Goal: Information Seeking & Learning: Learn about a topic

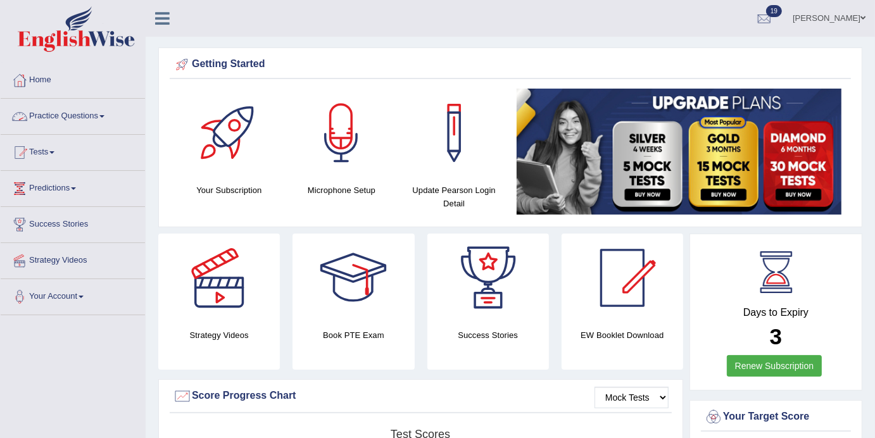
click at [98, 116] on link "Practice Questions" at bounding box center [73, 115] width 144 height 32
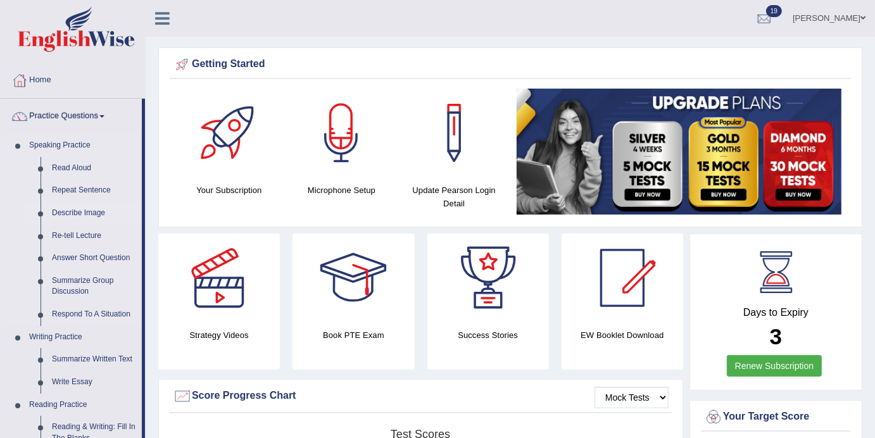
click at [80, 217] on link "Describe Image" at bounding box center [94, 213] width 96 height 23
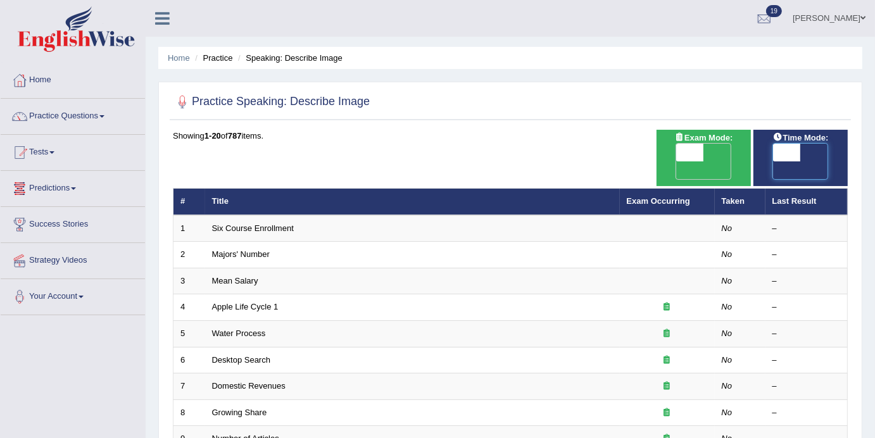
click at [786, 153] on span at bounding box center [786, 153] width 27 height 18
checkbox input "true"
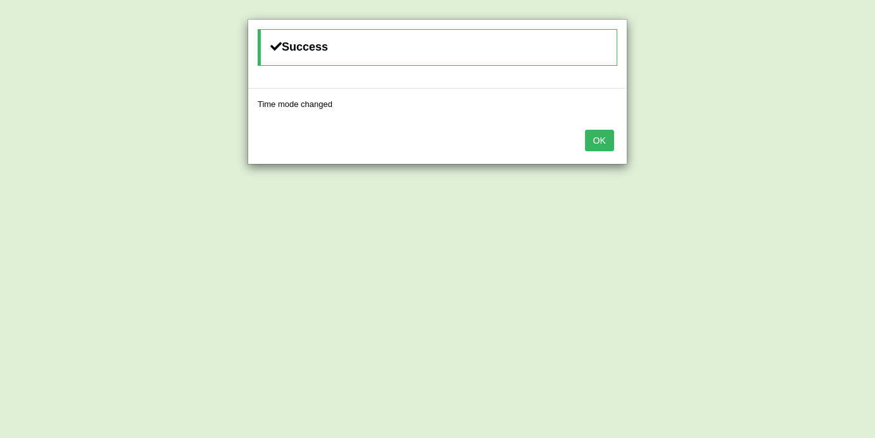
click at [598, 141] on button "OK" at bounding box center [599, 141] width 29 height 22
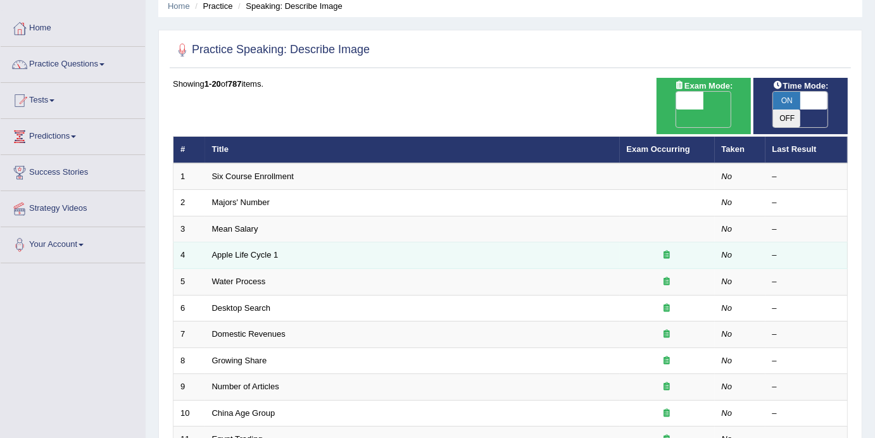
scroll to position [64, 0]
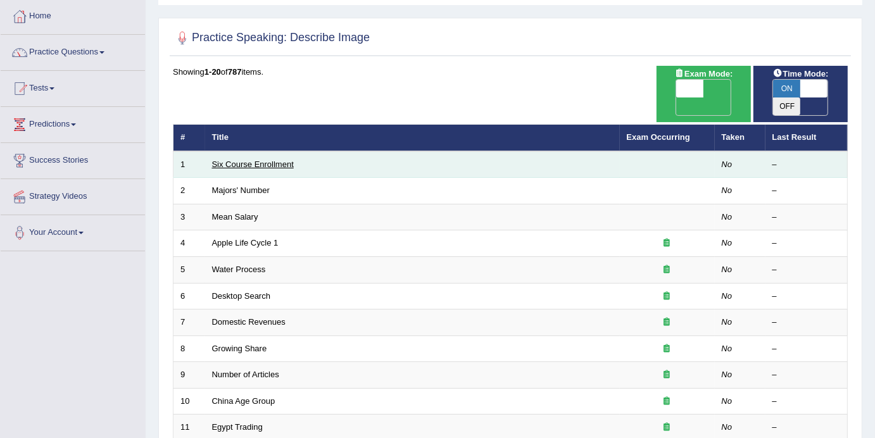
click at [277, 160] on link "Six Course Enrollment" at bounding box center [253, 164] width 82 height 9
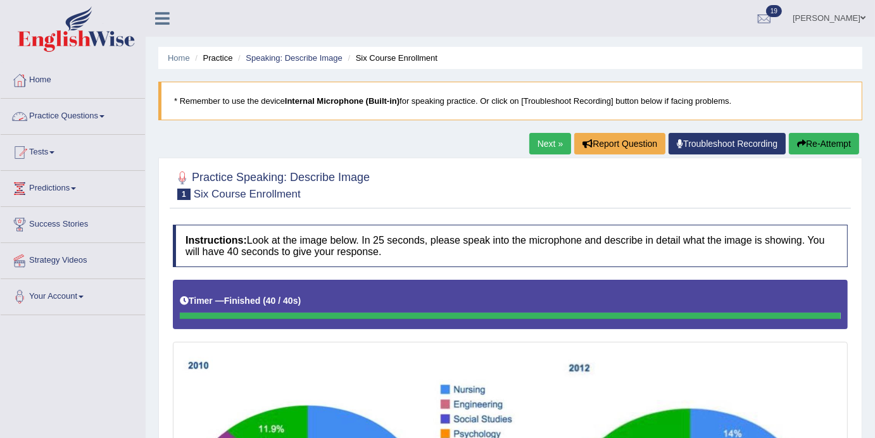
click at [112, 117] on link "Practice Questions" at bounding box center [73, 115] width 144 height 32
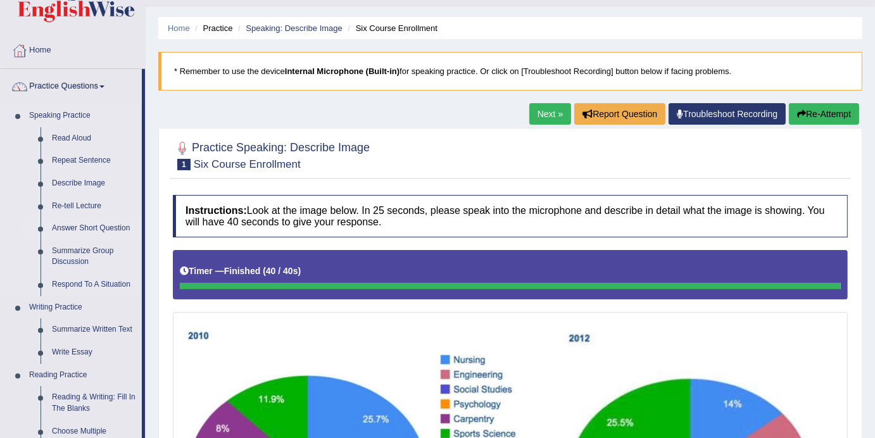
scroll to position [34, 0]
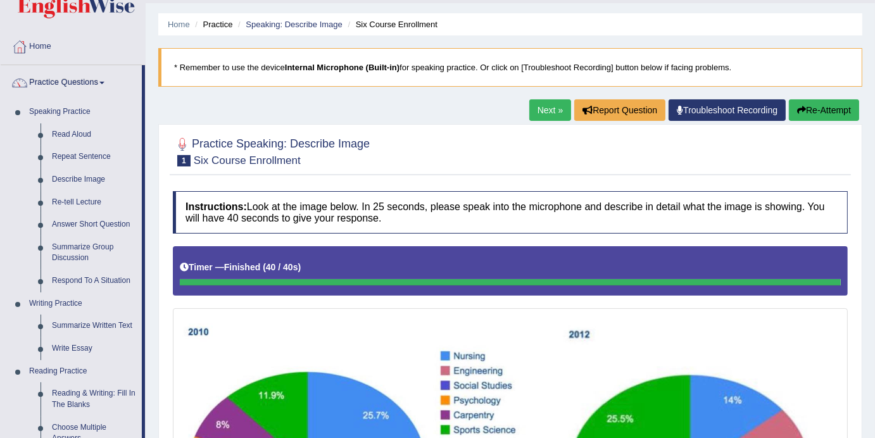
click at [540, 109] on link "Next »" at bounding box center [550, 110] width 42 height 22
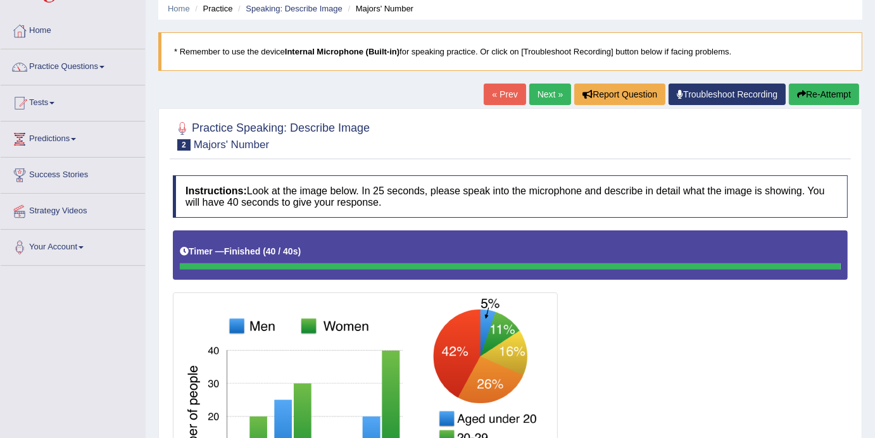
scroll to position [128, 0]
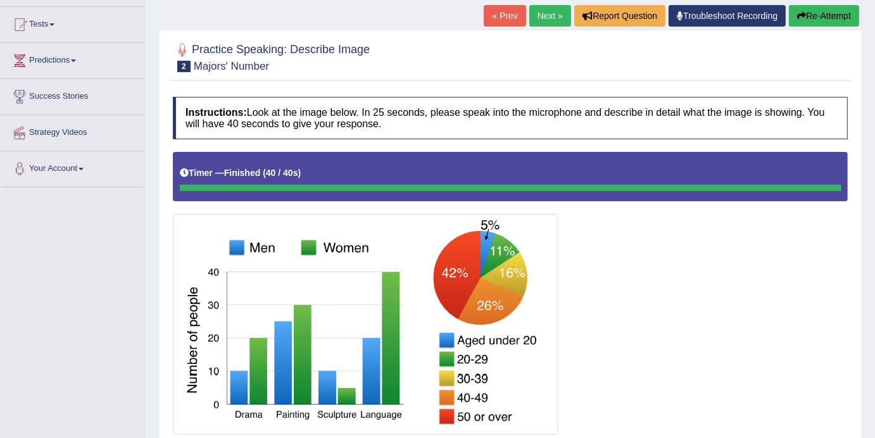
click at [548, 18] on link "Next »" at bounding box center [550, 16] width 42 height 22
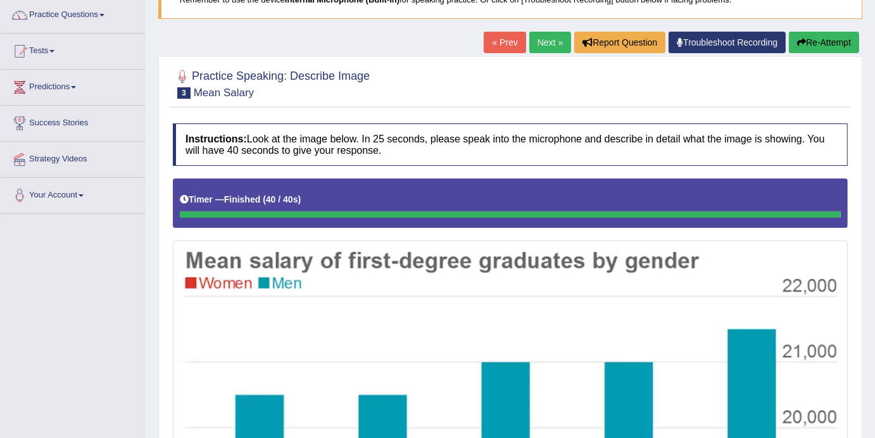
scroll to position [102, 0]
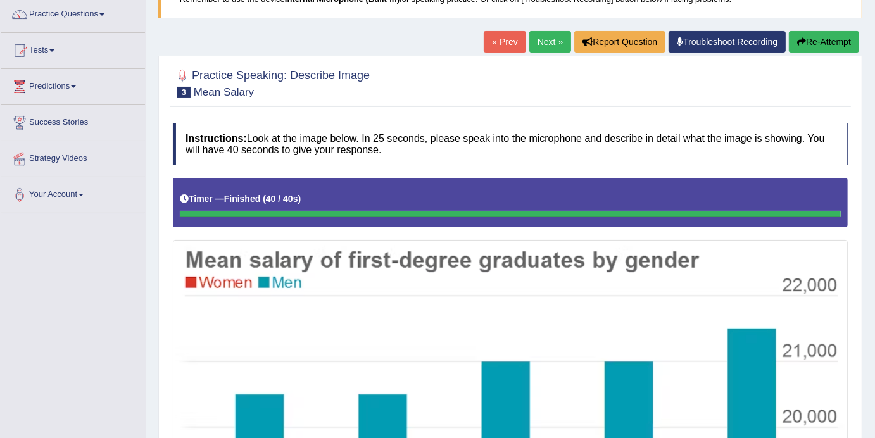
click at [542, 39] on link "Next »" at bounding box center [550, 42] width 42 height 22
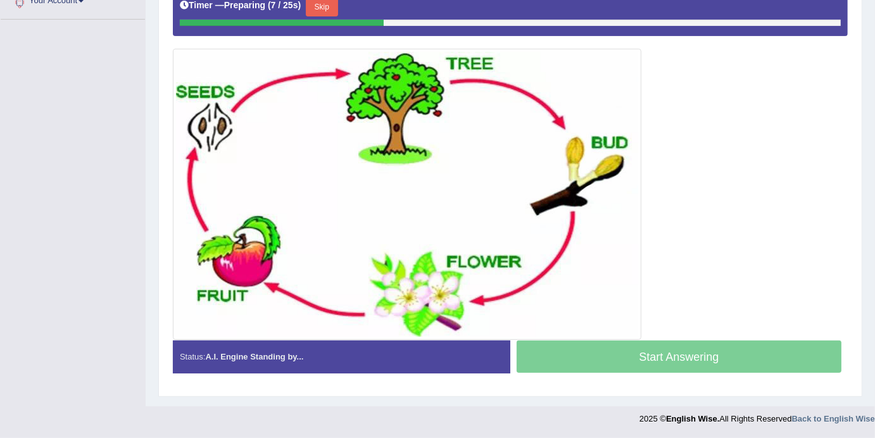
scroll to position [292, 0]
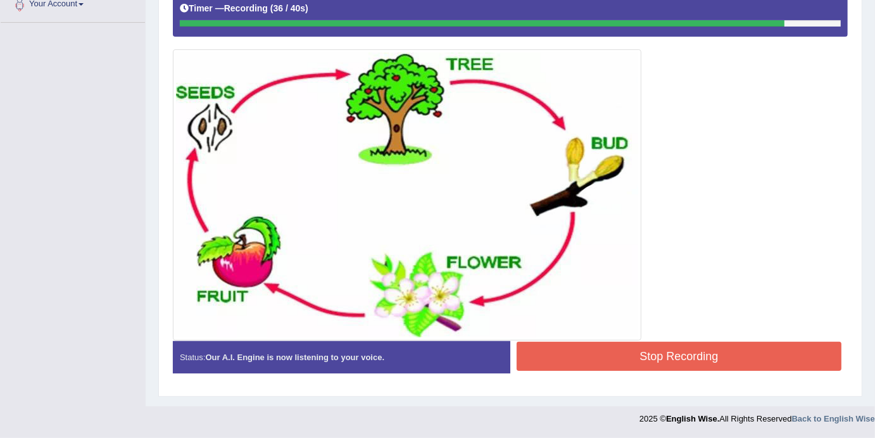
click at [666, 354] on button "Stop Recording" at bounding box center [679, 356] width 325 height 29
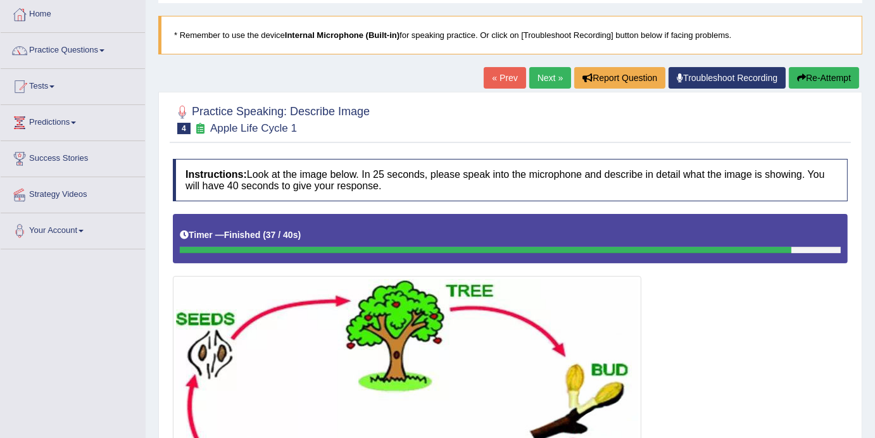
scroll to position [41, 0]
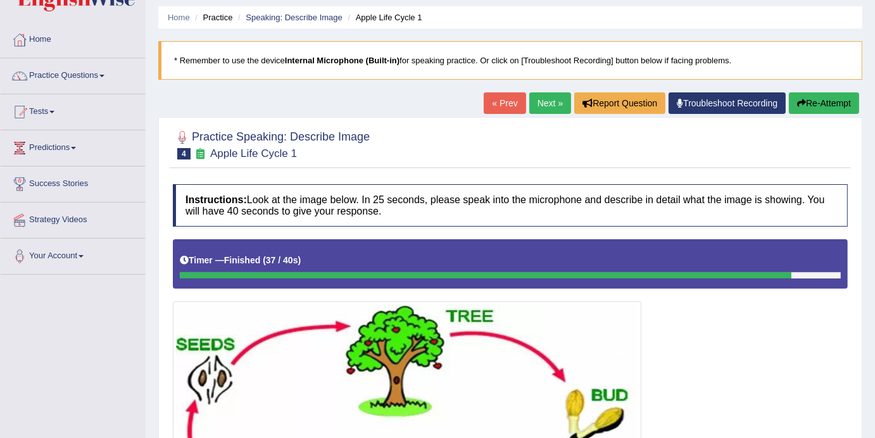
click at [545, 103] on link "Next »" at bounding box center [550, 103] width 42 height 22
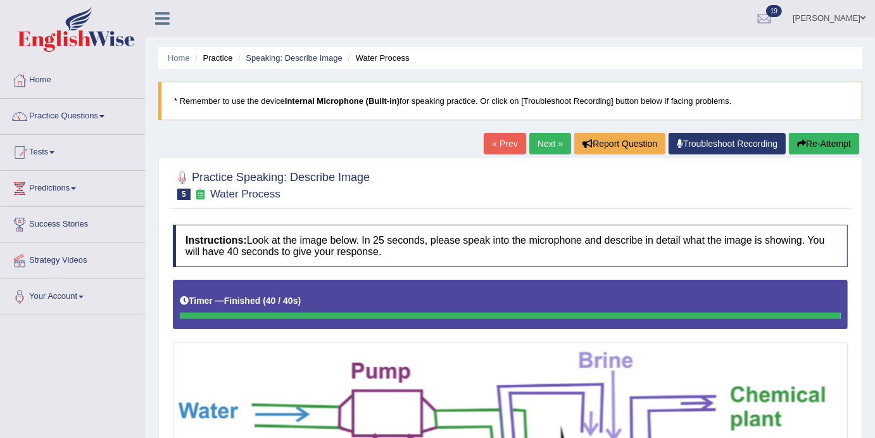
click at [538, 138] on link "Next »" at bounding box center [550, 144] width 42 height 22
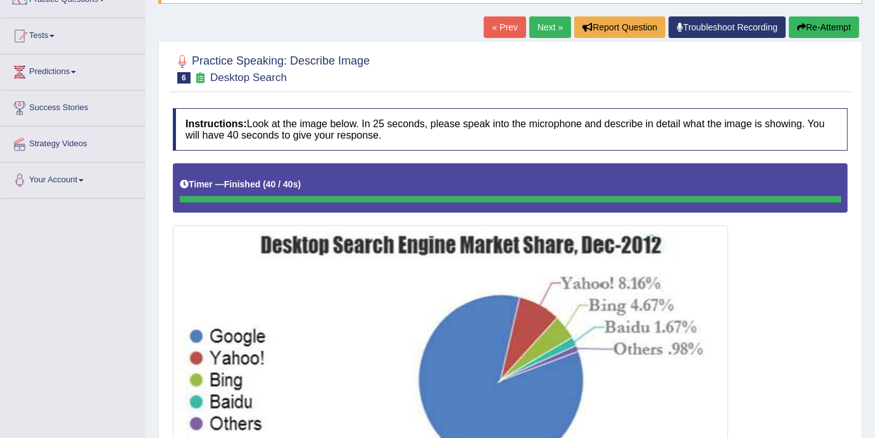
scroll to position [116, 0]
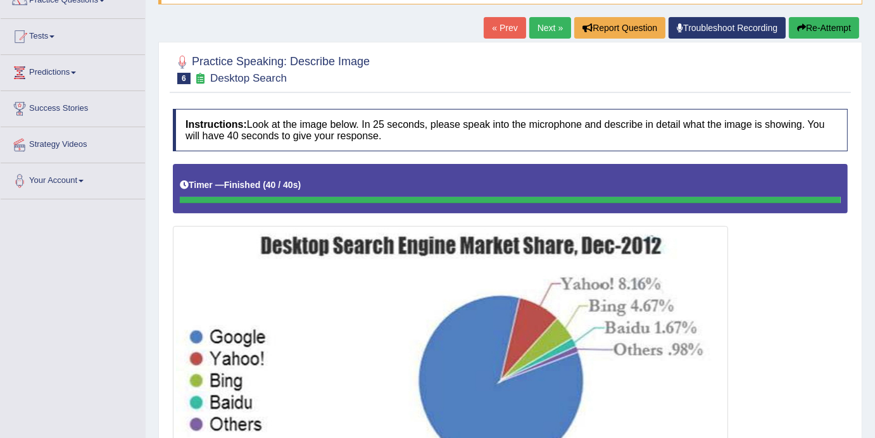
click at [544, 30] on link "Next »" at bounding box center [550, 28] width 42 height 22
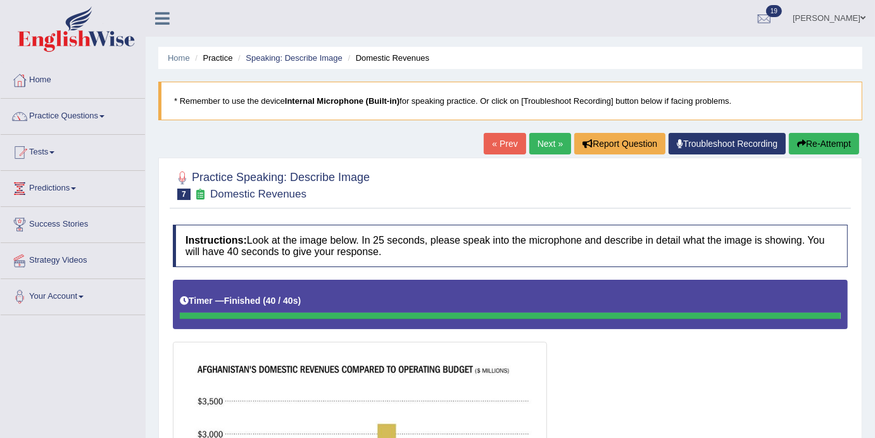
click at [539, 137] on link "Next »" at bounding box center [550, 144] width 42 height 22
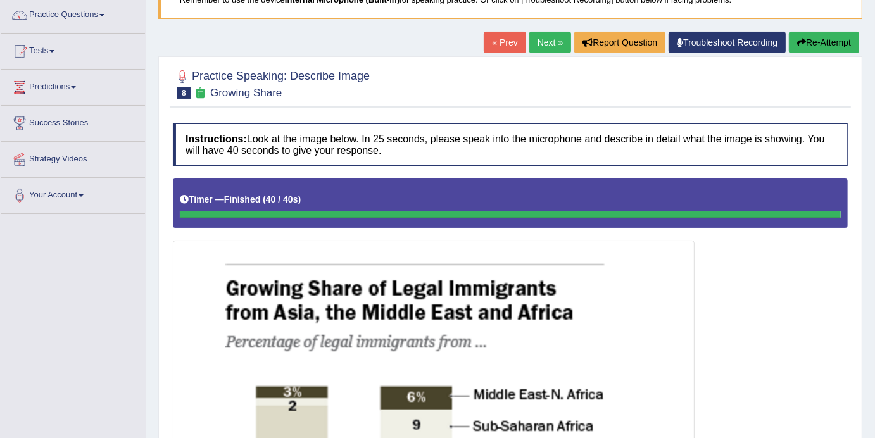
scroll to position [99, 0]
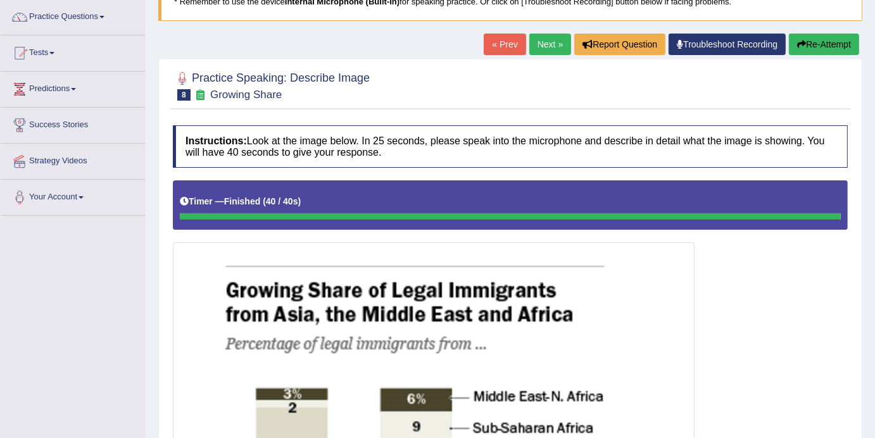
click at [549, 53] on link "Next »" at bounding box center [550, 45] width 42 height 22
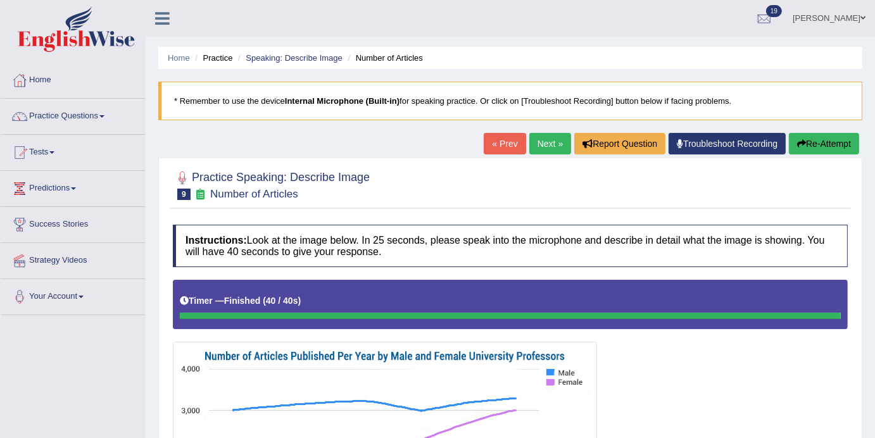
click at [552, 148] on link "Next »" at bounding box center [550, 144] width 42 height 22
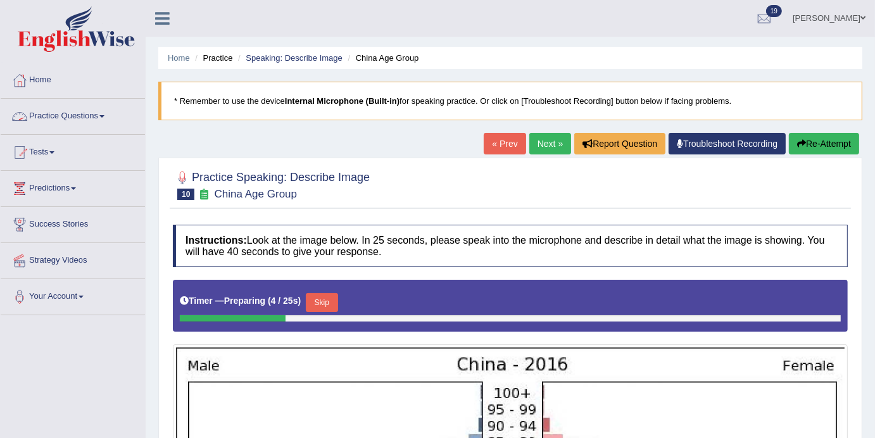
click at [104, 116] on span at bounding box center [101, 116] width 5 height 3
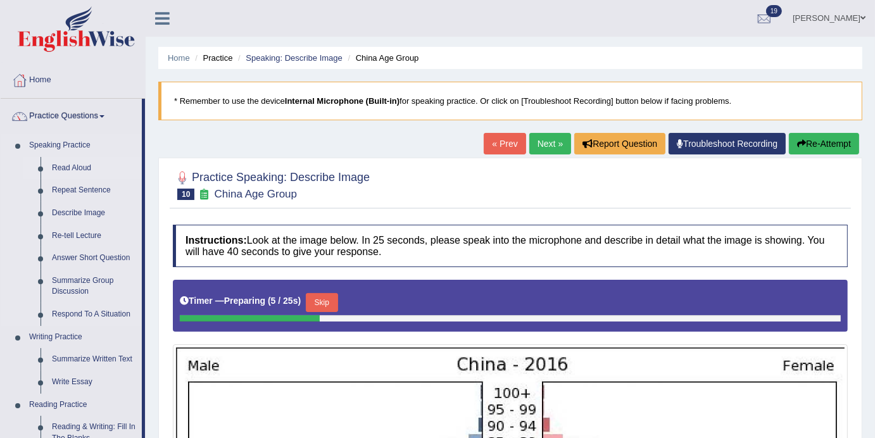
click at [68, 165] on link "Read Aloud" at bounding box center [94, 168] width 96 height 23
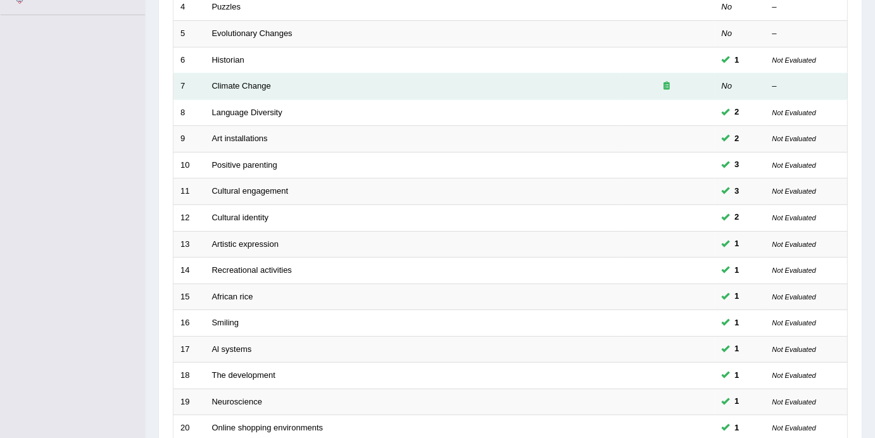
scroll to position [332, 0]
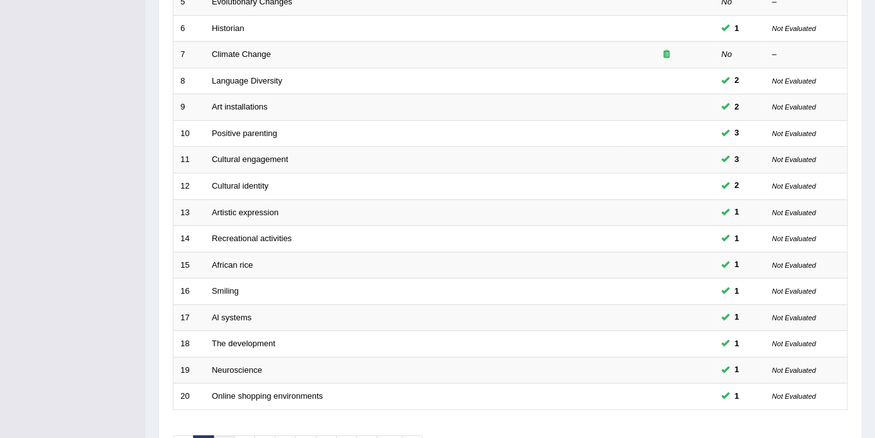
click at [225, 436] on link "2" at bounding box center [223, 446] width 21 height 21
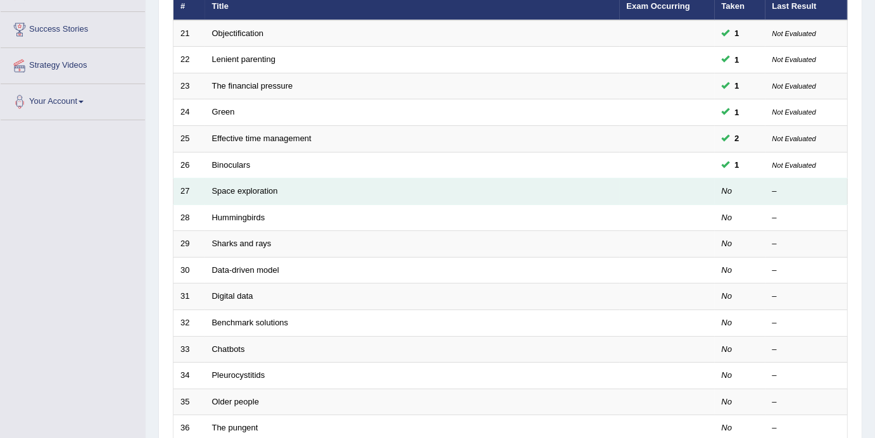
scroll to position [194, 0]
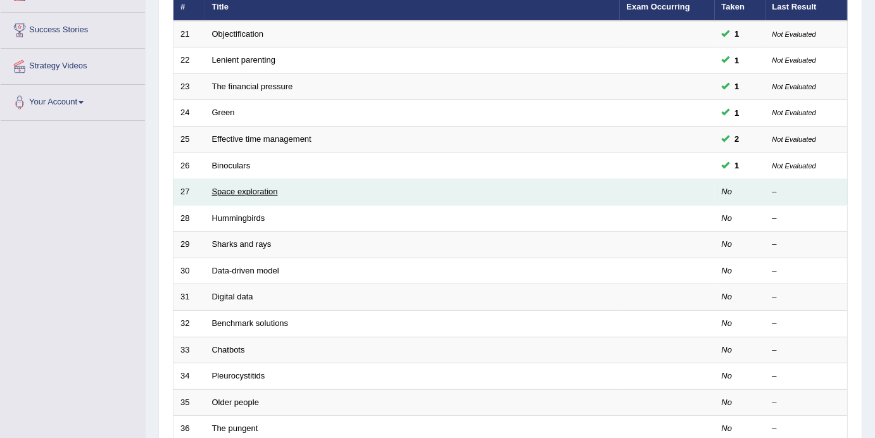
click at [222, 187] on link "Space exploration" at bounding box center [245, 191] width 66 height 9
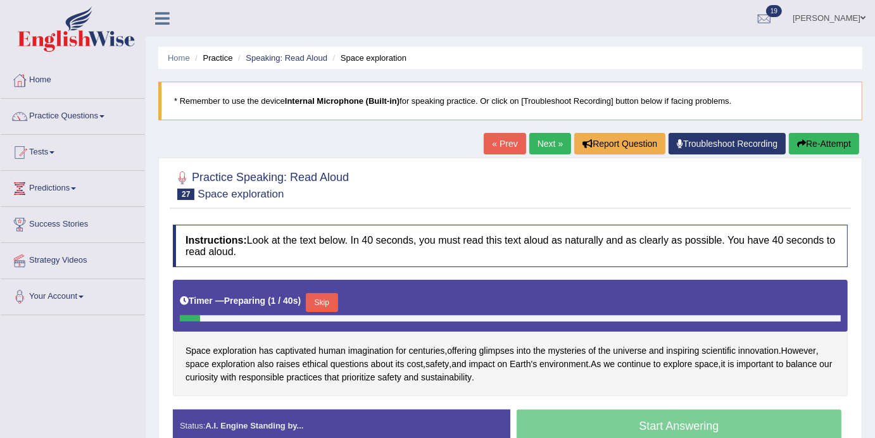
scroll to position [97, 0]
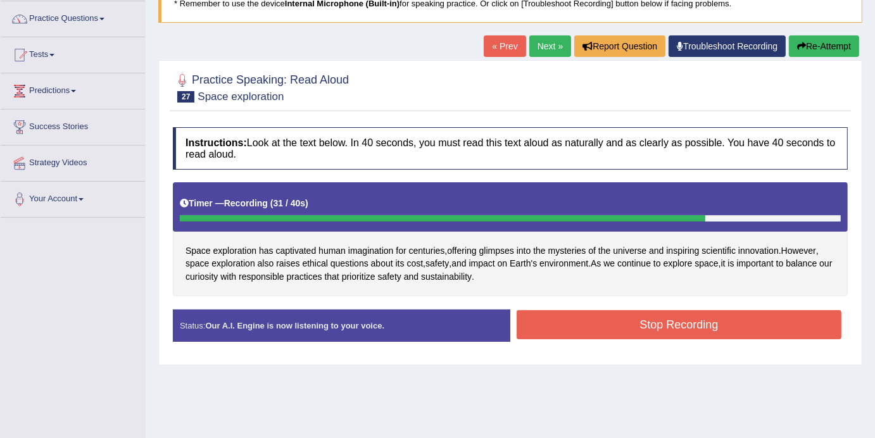
click at [697, 330] on button "Stop Recording" at bounding box center [679, 324] width 325 height 29
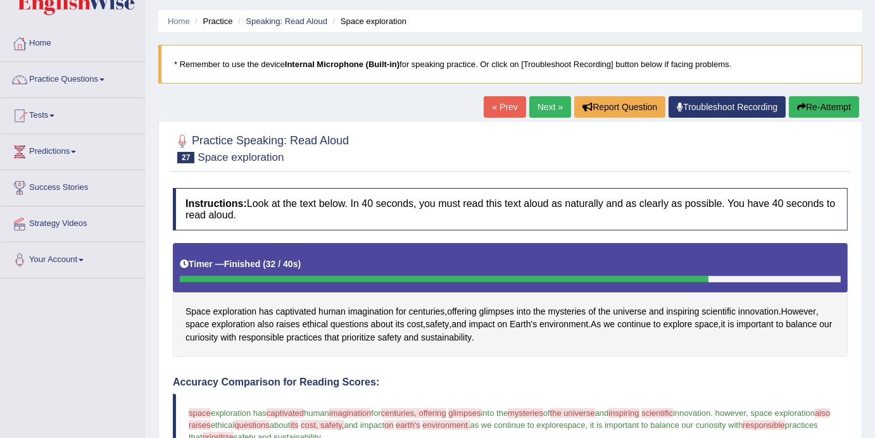
scroll to position [19, 0]
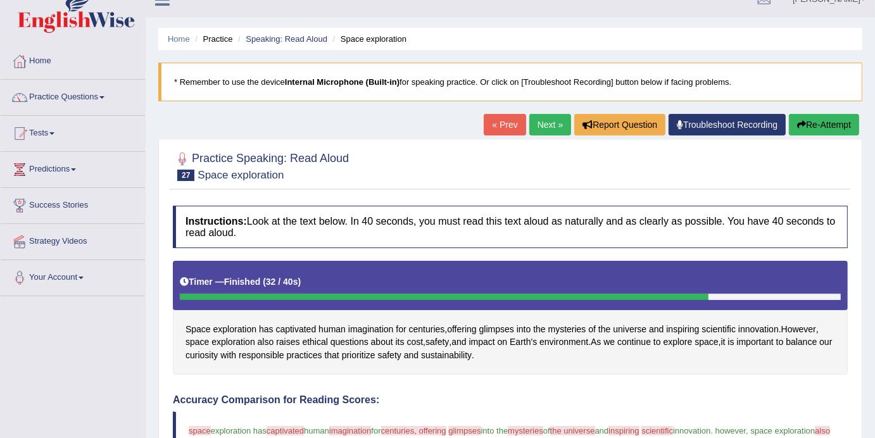
click at [543, 130] on link "Next »" at bounding box center [550, 125] width 42 height 22
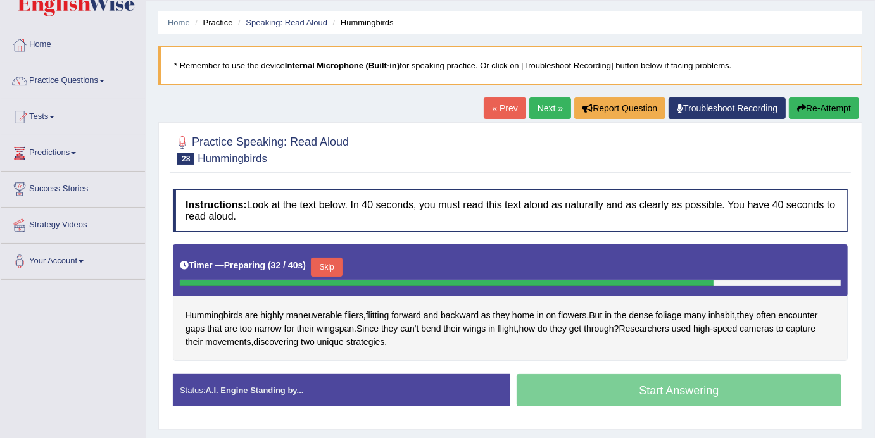
scroll to position [33, 0]
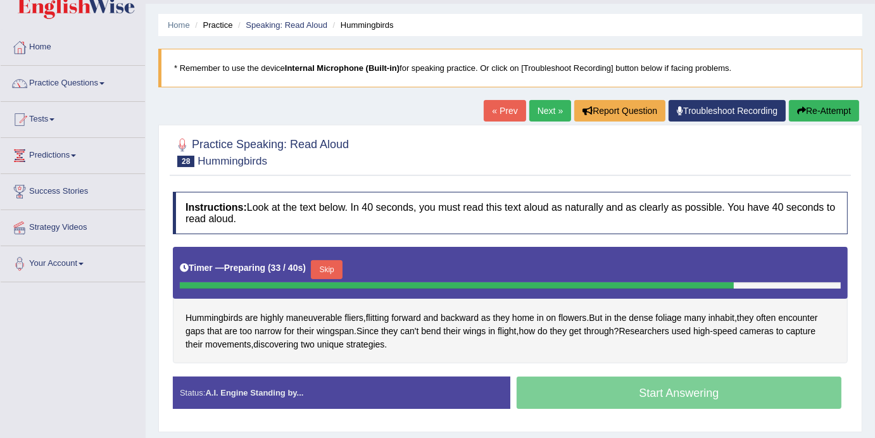
click at [545, 118] on link "Next »" at bounding box center [550, 111] width 42 height 22
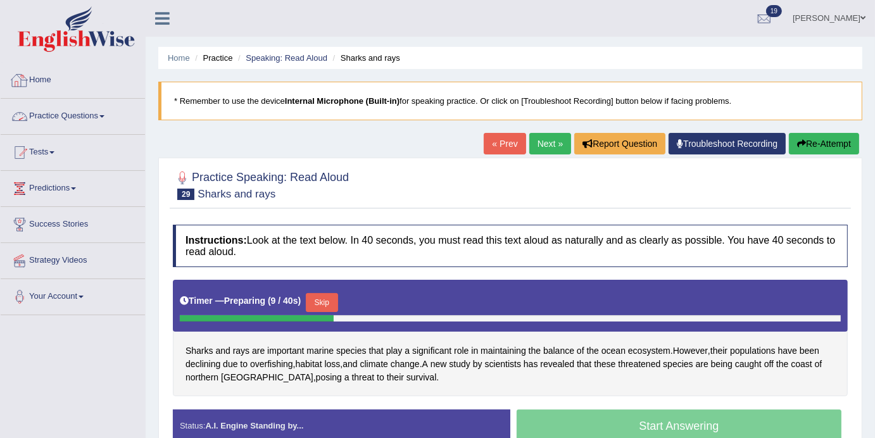
click at [122, 113] on link "Practice Questions" at bounding box center [73, 115] width 144 height 32
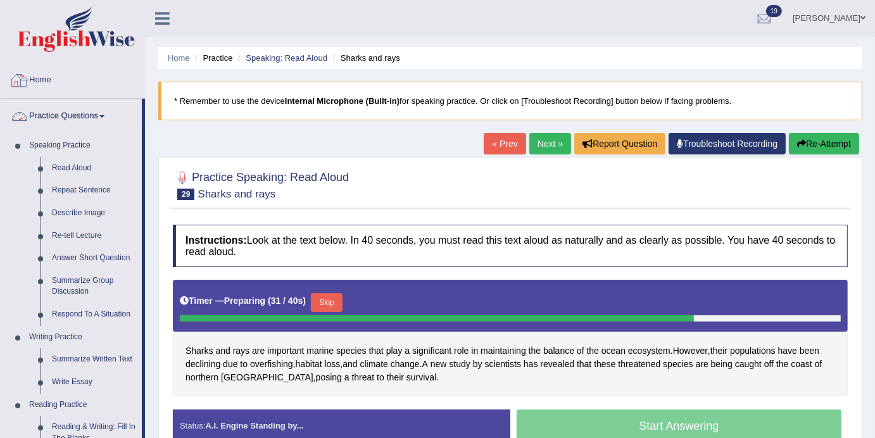
click at [41, 85] on link "Home" at bounding box center [73, 79] width 144 height 32
